Goal: Check status: Check status

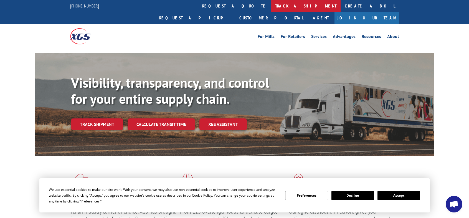
click at [271, 11] on link "track a shipment" at bounding box center [306, 6] width 70 height 12
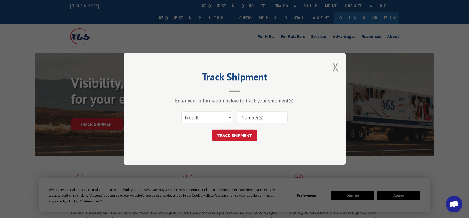
click at [250, 116] on input at bounding box center [261, 118] width 51 height 12
type input "YK6N9ZAN2PD8E8H"
click at [241, 136] on button "TRACK SHIPMENT" at bounding box center [234, 136] width 45 height 12
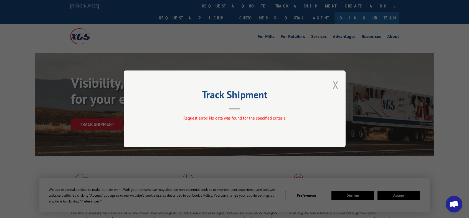
click at [338, 84] on button "Close modal" at bounding box center [335, 84] width 6 height 15
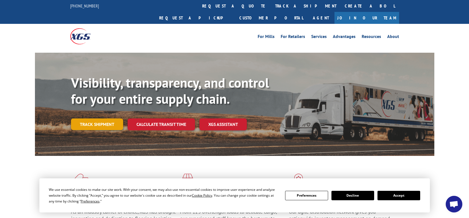
click at [103, 118] on link "Track shipment" at bounding box center [97, 124] width 52 height 12
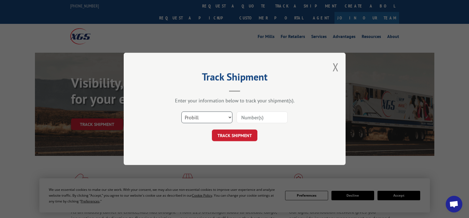
click at [217, 117] on select "Select category... Probill BOL PO" at bounding box center [206, 118] width 51 height 12
select select "bol"
click at [181, 112] on select "Select category... Probill BOL PO" at bounding box center [206, 118] width 51 height 12
click at [244, 116] on input at bounding box center [261, 118] width 51 height 12
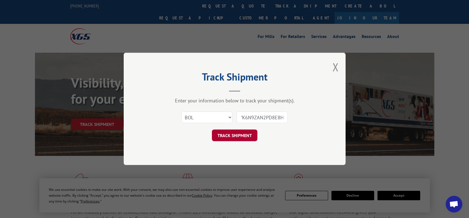
type input "YK6N9ZAN2PD8E8H"
click at [251, 136] on button "TRACK SHIPMENT" at bounding box center [234, 136] width 45 height 12
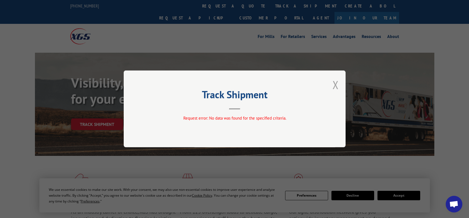
click at [336, 83] on button "Close modal" at bounding box center [335, 84] width 6 height 15
